Goal: Task Accomplishment & Management: Manage account settings

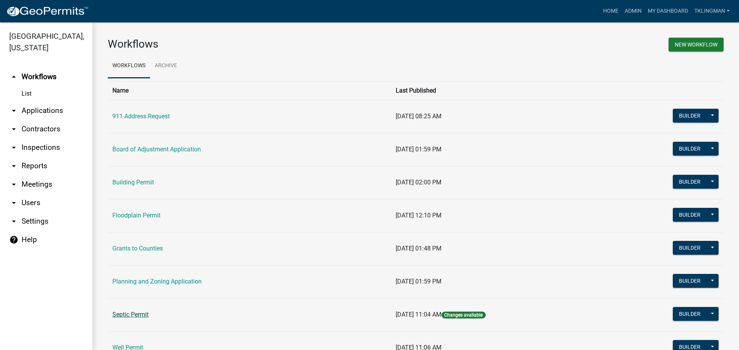
click at [139, 313] on link "Septic Permit" at bounding box center [130, 314] width 36 height 7
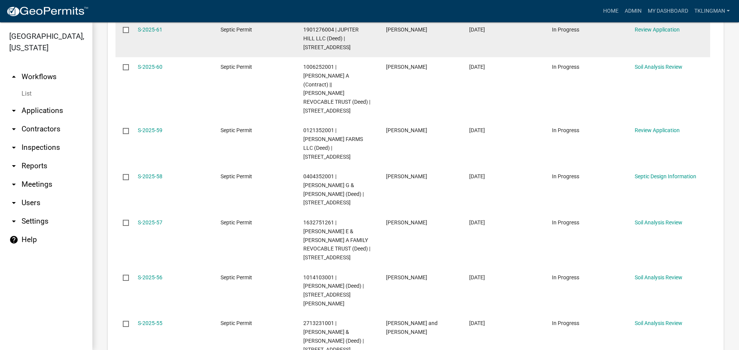
scroll to position [346, 0]
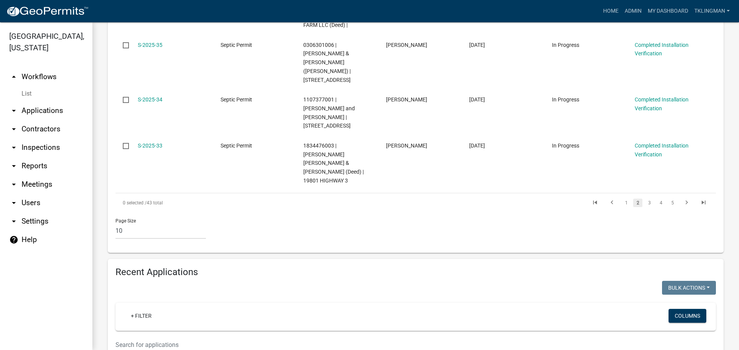
scroll to position [598, 0]
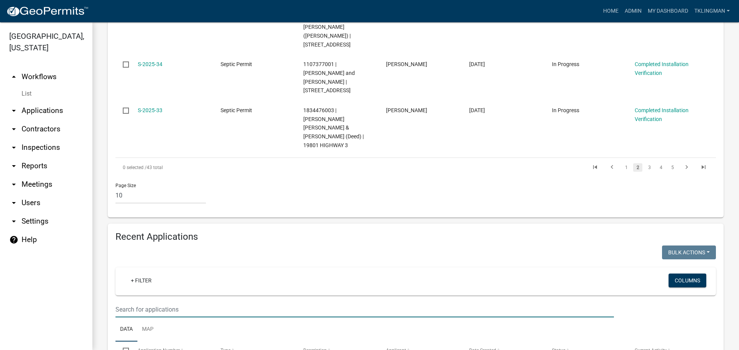
click at [192, 302] on input "text" at bounding box center [364, 310] width 498 height 16
type input "BRA"
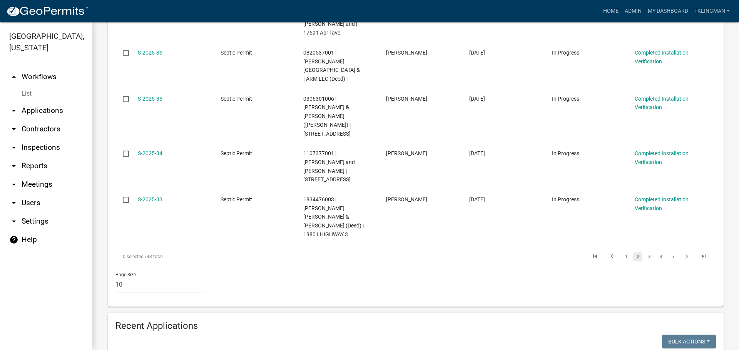
scroll to position [163, 0]
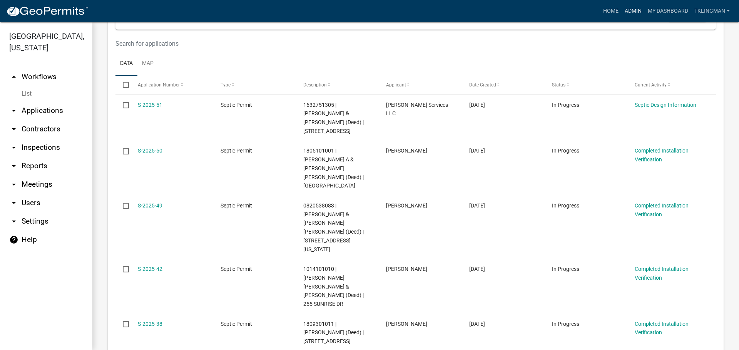
click at [634, 12] on link "Admin" at bounding box center [632, 11] width 23 height 15
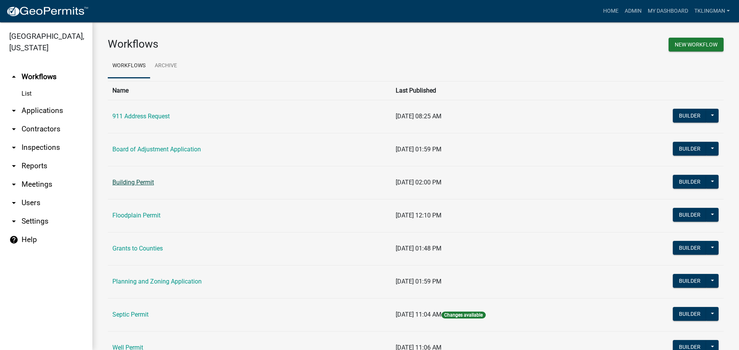
click at [142, 179] on link "Building Permit" at bounding box center [133, 182] width 42 height 7
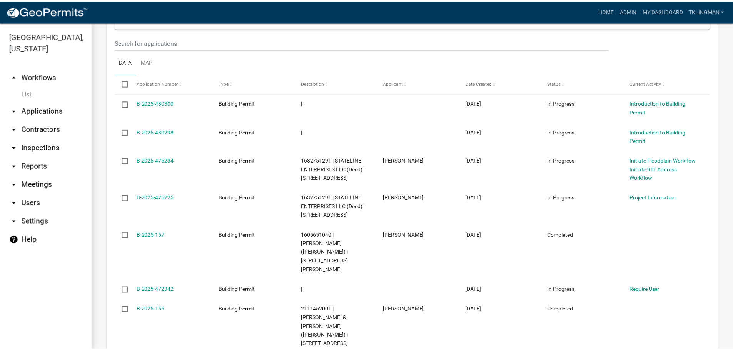
scroll to position [496, 0]
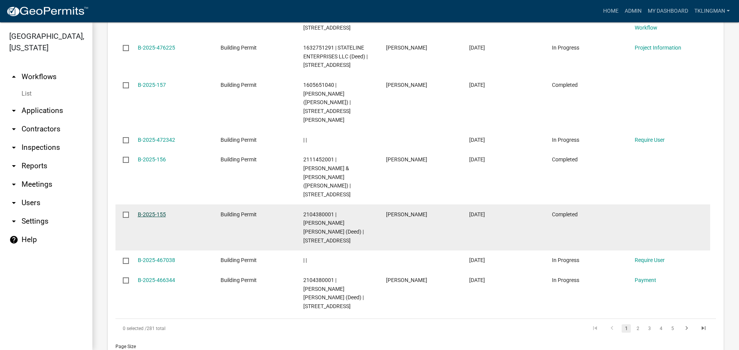
click at [155, 212] on link "B-2025-155" at bounding box center [152, 215] width 28 height 6
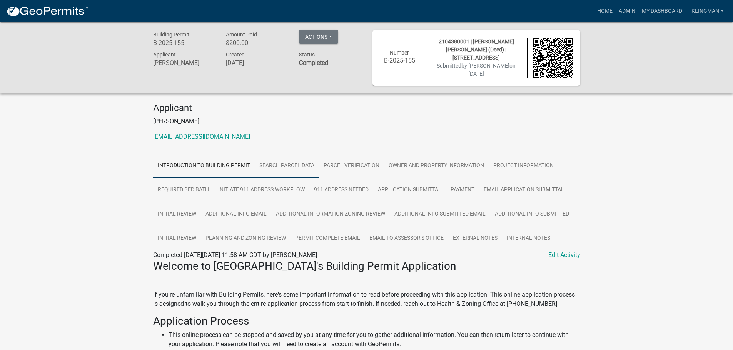
click at [314, 160] on link "Search Parcel Data" at bounding box center [287, 166] width 64 height 25
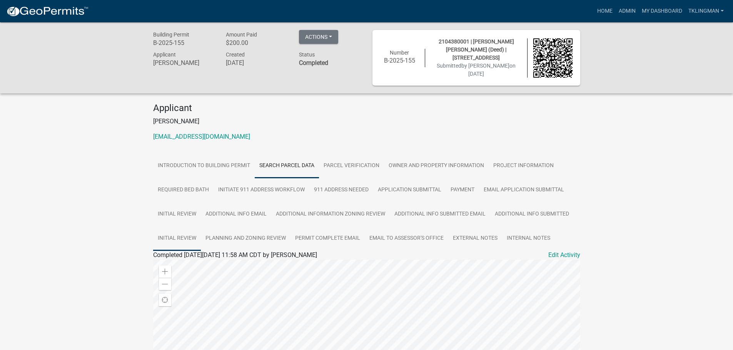
click at [165, 238] on link "Initial Review" at bounding box center [177, 239] width 48 height 25
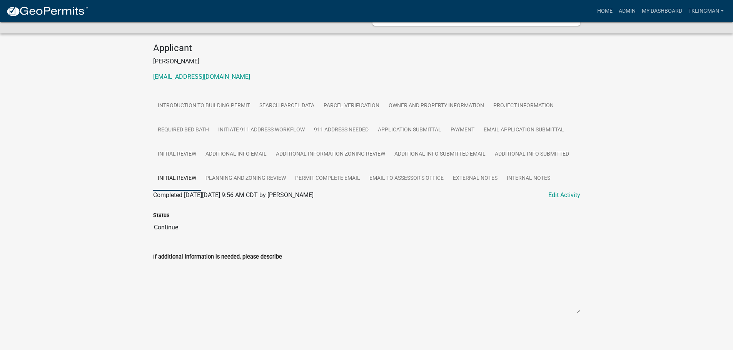
scroll to position [61, 0]
click at [225, 178] on link "Planning and Zoning Review" at bounding box center [246, 178] width 90 height 25
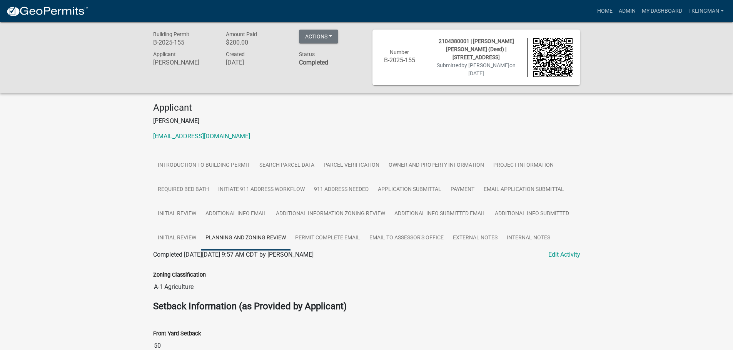
scroll to position [0, 0]
click at [337, 235] on link "Permit Complete Email" at bounding box center [327, 239] width 74 height 25
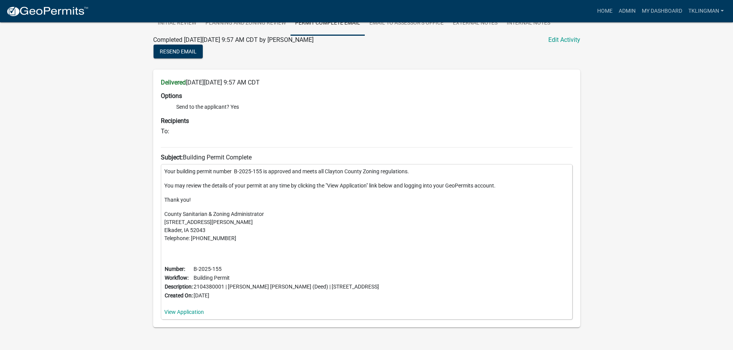
scroll to position [233, 0]
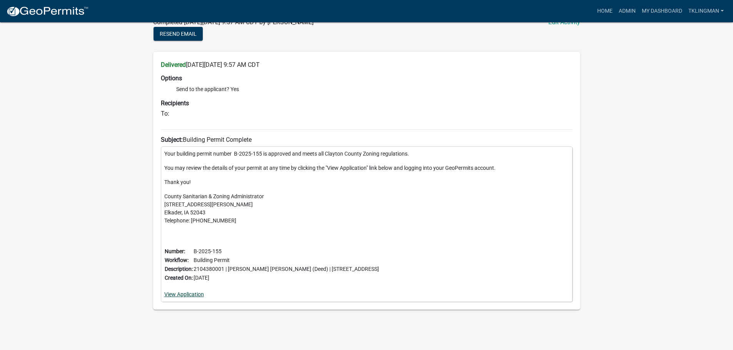
click at [200, 293] on link "View Application" at bounding box center [184, 295] width 40 height 6
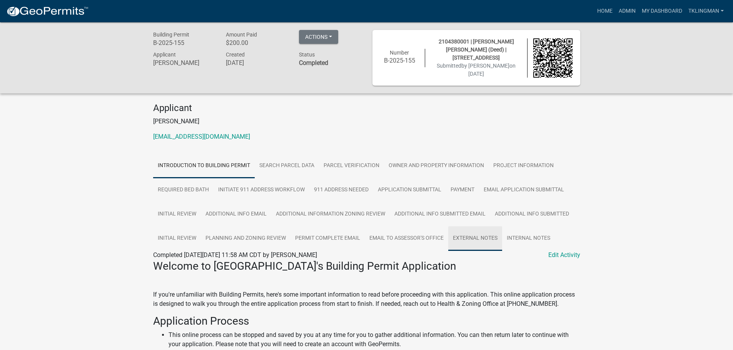
click at [467, 238] on link "External Notes" at bounding box center [475, 239] width 54 height 25
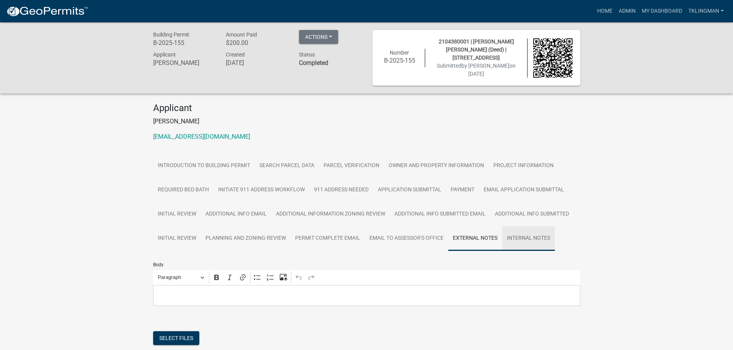
click at [515, 235] on link "Internal Notes" at bounding box center [528, 239] width 53 height 25
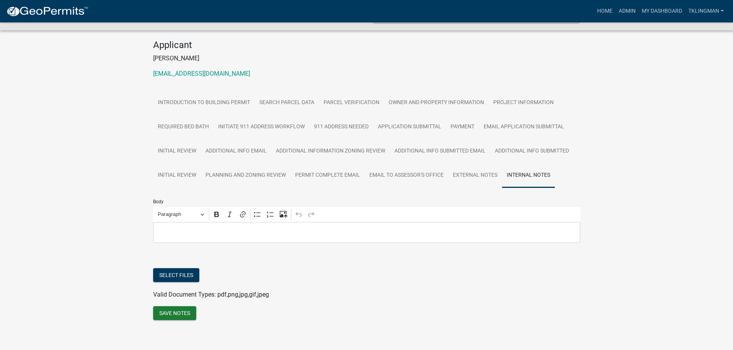
scroll to position [67, 0]
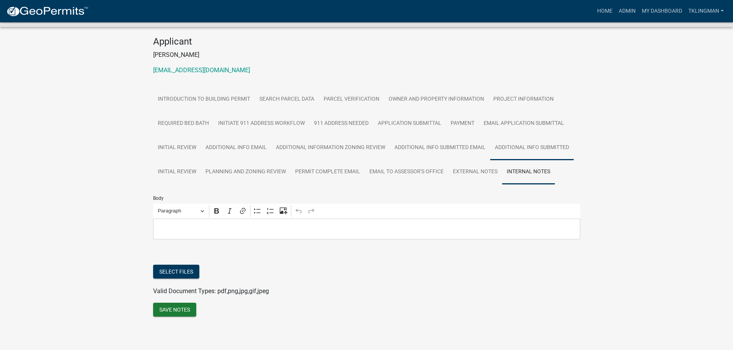
click at [562, 146] on link "Additional Info Submitted" at bounding box center [531, 148] width 83 height 25
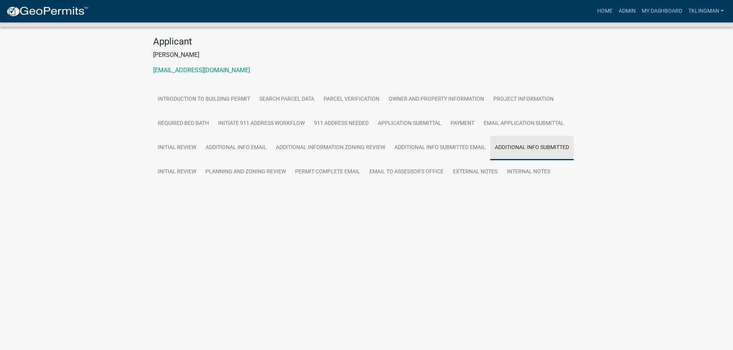
scroll to position [22, 0]
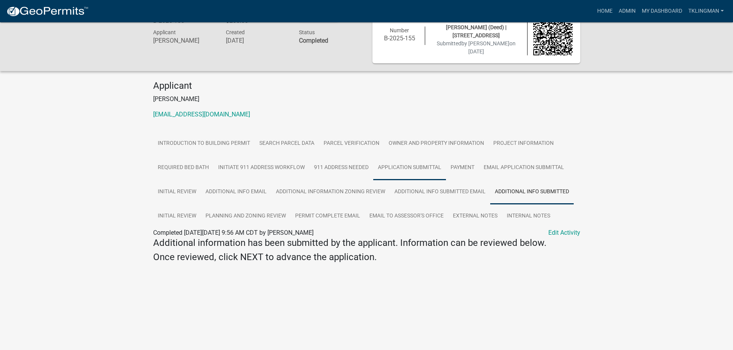
click at [419, 165] on link "Application Submittal" at bounding box center [409, 168] width 73 height 25
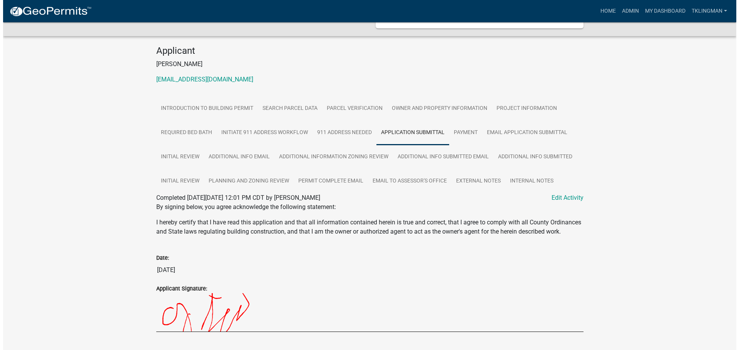
scroll to position [0, 0]
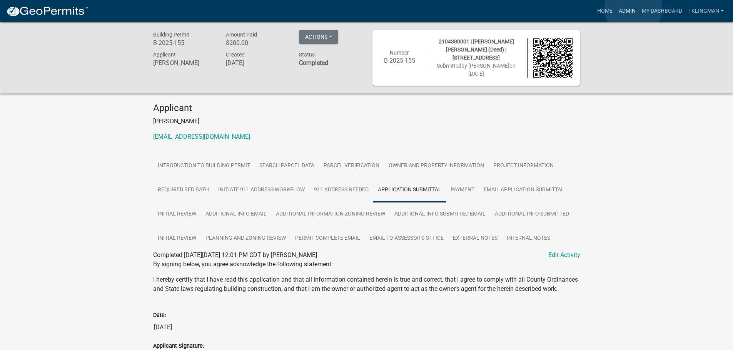
click at [632, 8] on link "Admin" at bounding box center [627, 11] width 23 height 15
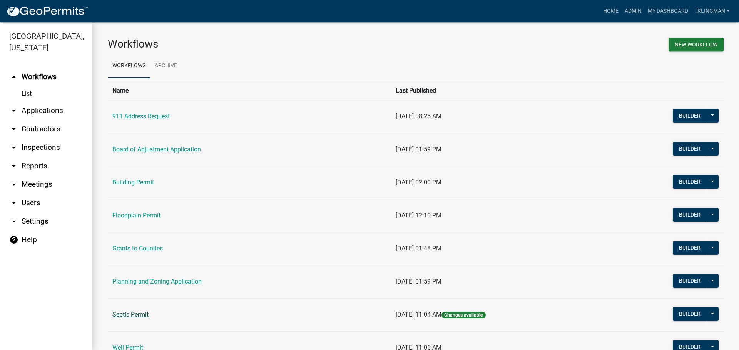
click at [138, 314] on link "Septic Permit" at bounding box center [130, 314] width 36 height 7
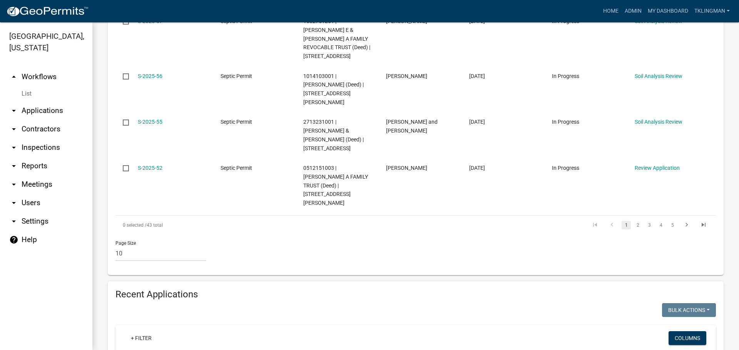
scroll to position [539, 0]
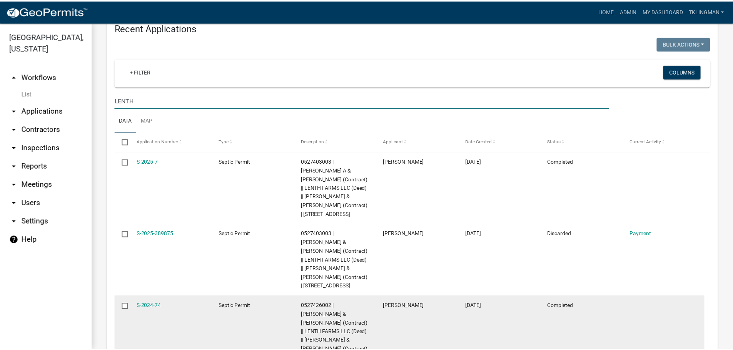
scroll to position [808, 0]
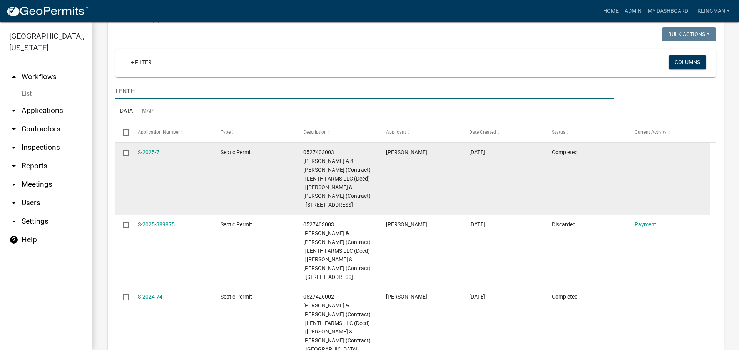
type input "LENTH"
click at [148, 148] on div "S-2025-7" at bounding box center [172, 152] width 68 height 9
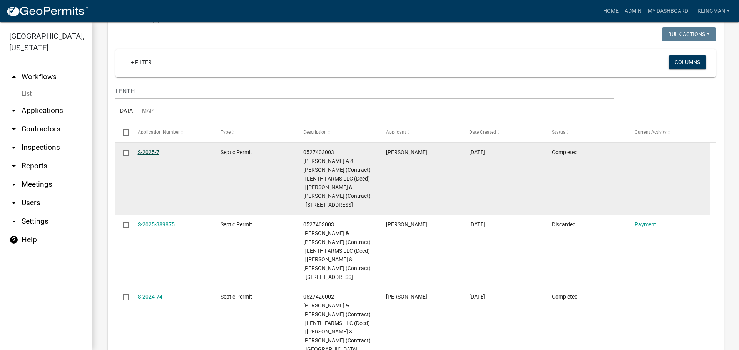
click at [150, 149] on link "S-2025-7" at bounding box center [149, 152] width 22 height 6
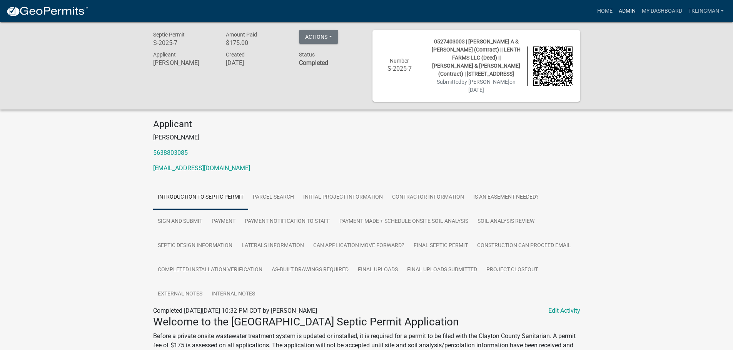
click at [621, 11] on link "Admin" at bounding box center [627, 11] width 23 height 15
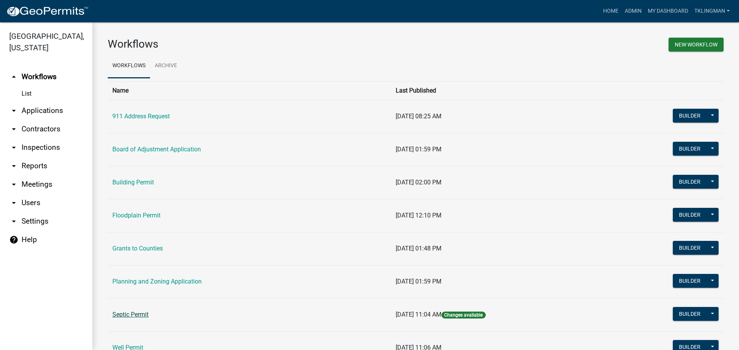
click at [133, 314] on link "Septic Permit" at bounding box center [130, 314] width 36 height 7
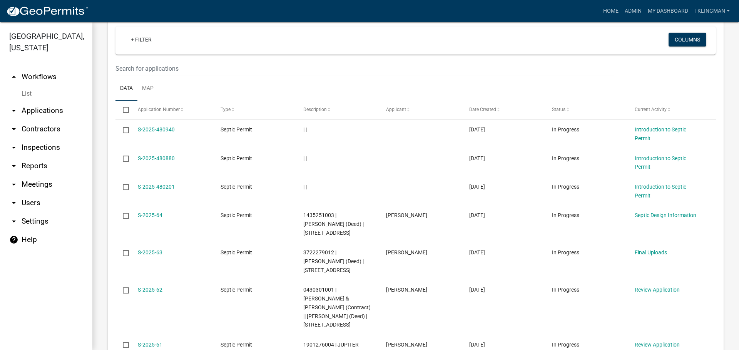
scroll to position [946, 0]
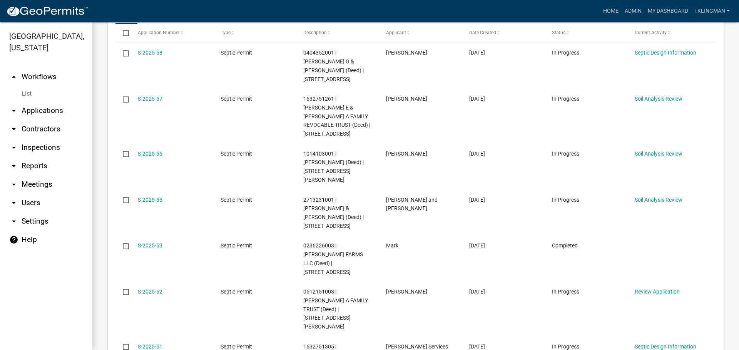
scroll to position [946, 0]
